Goal: Information Seeking & Learning: Find specific fact

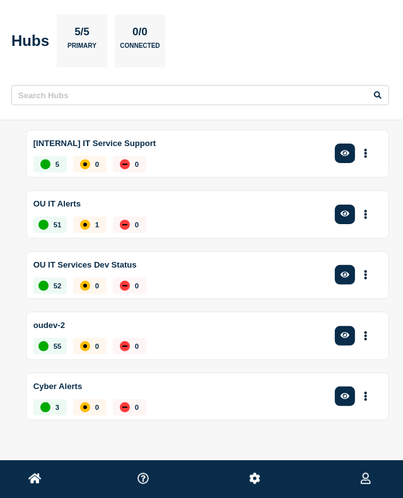
click at [108, 202] on p "OU IT Alerts" at bounding box center [180, 204] width 295 height 16
click at [35, 476] on icon at bounding box center [34, 479] width 13 height 12
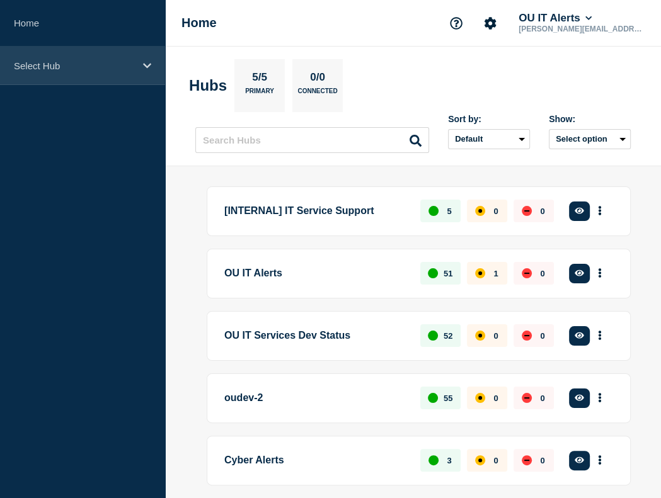
click at [98, 58] on div "Select Hub" at bounding box center [82, 66] width 165 height 38
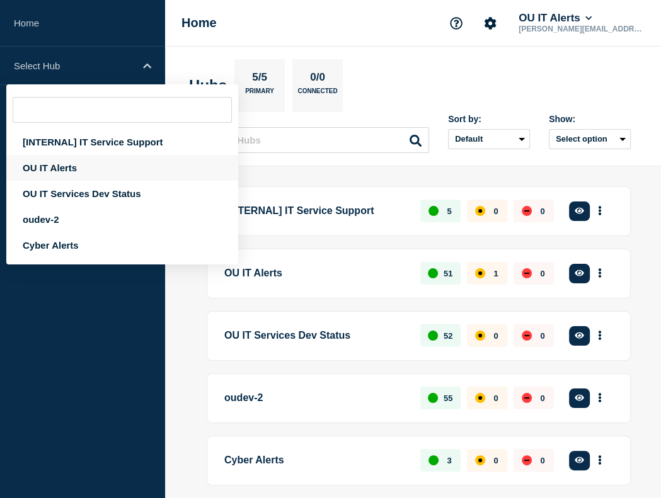
click at [74, 159] on div "OU IT Alerts" at bounding box center [122, 168] width 232 height 26
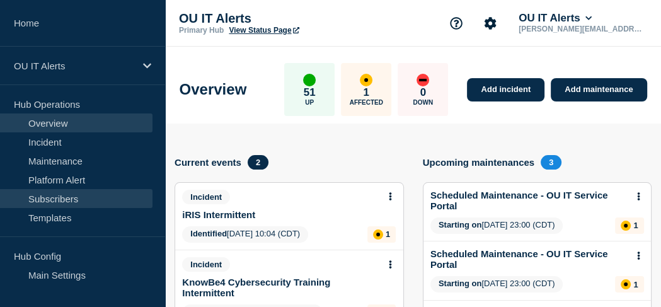
click at [75, 193] on link "Subscribers" at bounding box center [76, 198] width 152 height 19
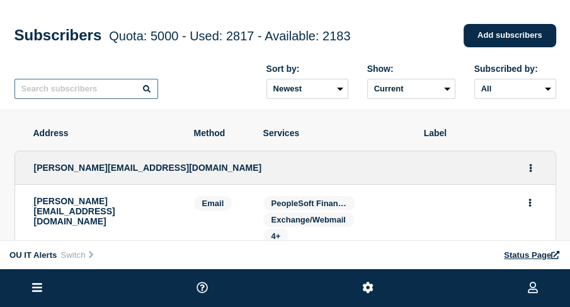
click at [88, 90] on input "text" at bounding box center [86, 89] width 144 height 20
type input "[PERSON_NAME]"
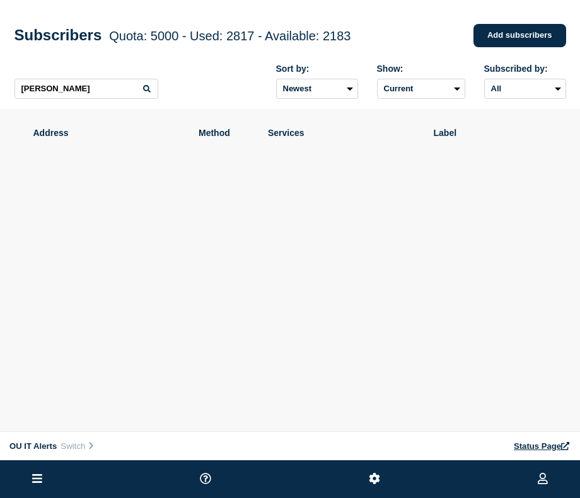
click at [146, 93] on icon at bounding box center [147, 89] width 8 height 8
click at [117, 95] on input "[PERSON_NAME]" at bounding box center [86, 89] width 144 height 20
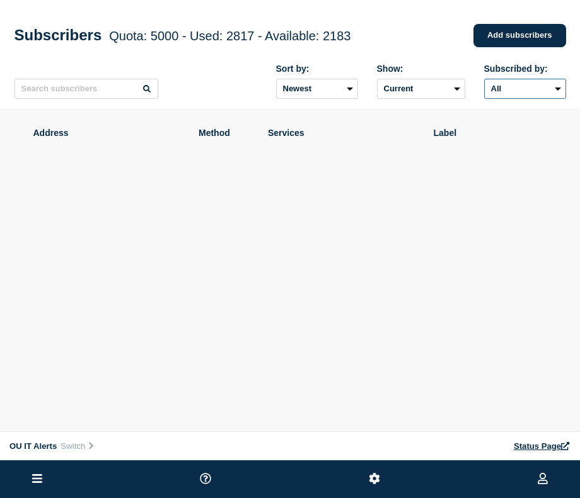
click at [411, 85] on select "All Email Slack SMS Teams Webhook" at bounding box center [525, 89] width 82 height 20
select select "email"
click at [411, 83] on select "All Email Slack SMS Teams Webhook" at bounding box center [525, 89] width 82 height 20
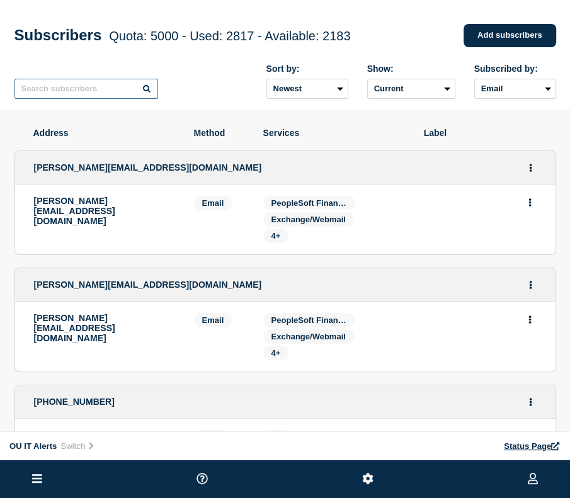
click at [62, 93] on input "text" at bounding box center [86, 89] width 144 height 20
type input "[PERSON_NAME]"
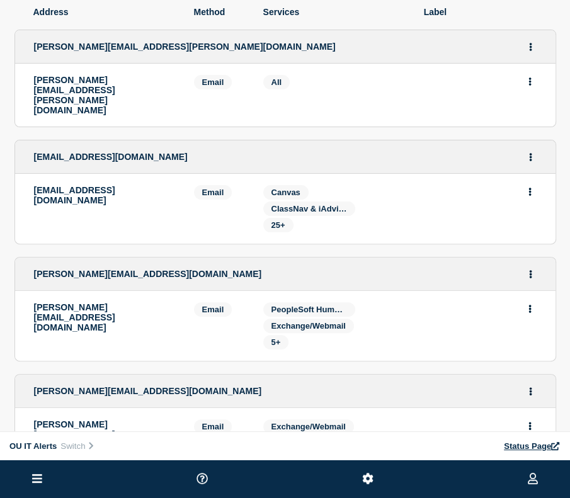
scroll to position [132, 0]
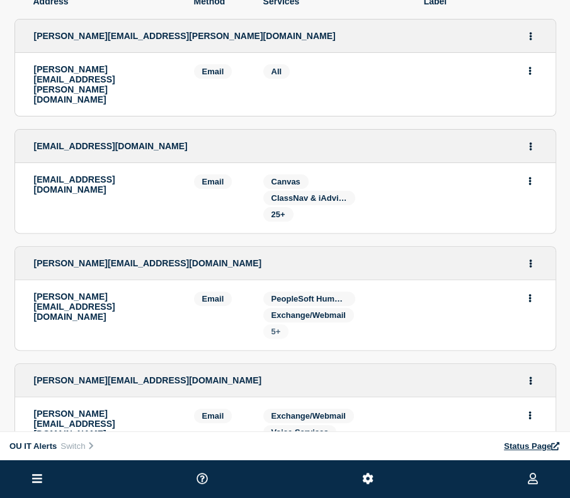
click at [277, 327] on span "5+" at bounding box center [276, 331] width 9 height 9
